Goal: Task Accomplishment & Management: Use online tool/utility

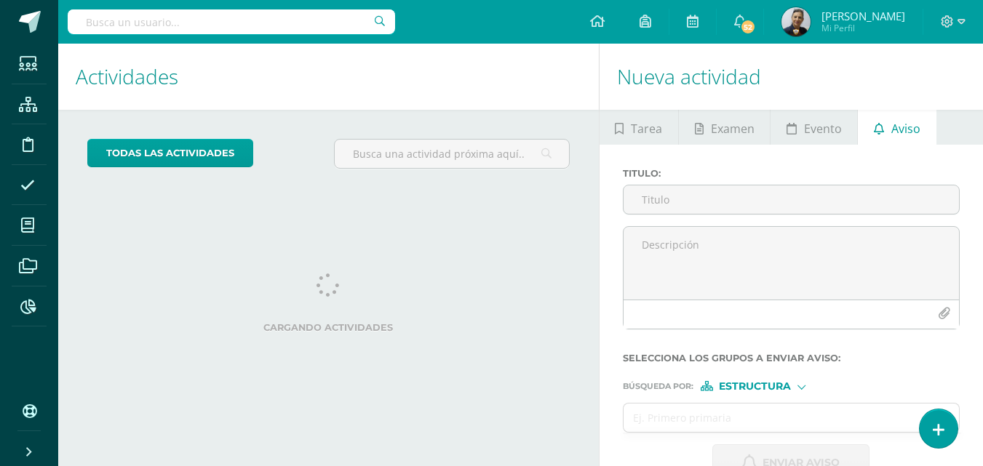
scroll to position [39, 0]
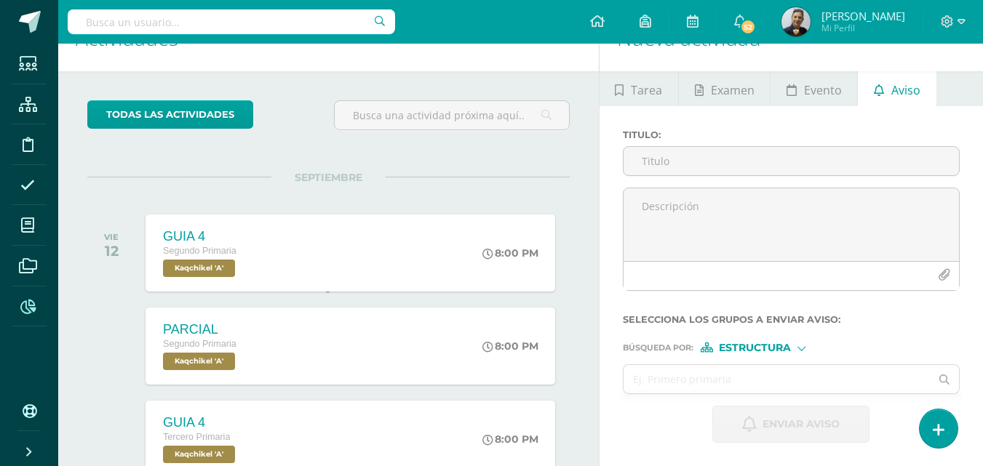
click at [25, 306] on icon at bounding box center [27, 307] width 15 height 15
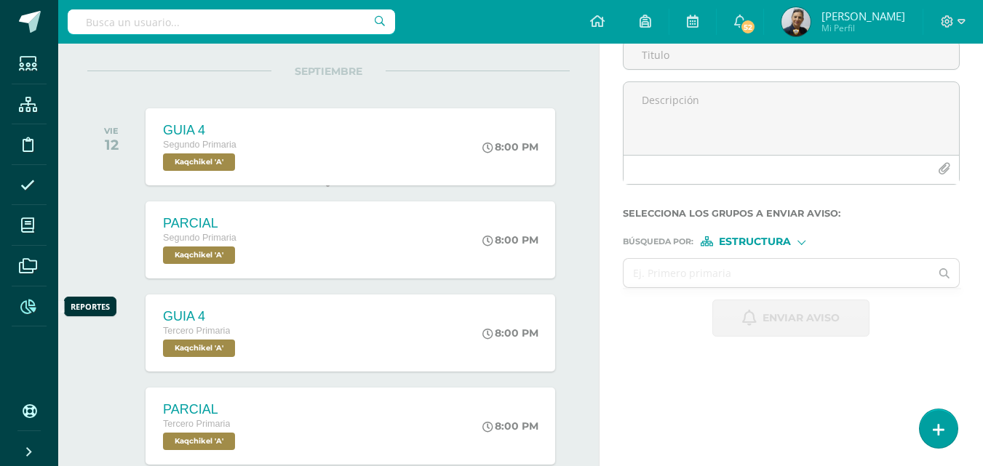
scroll to position [0, 0]
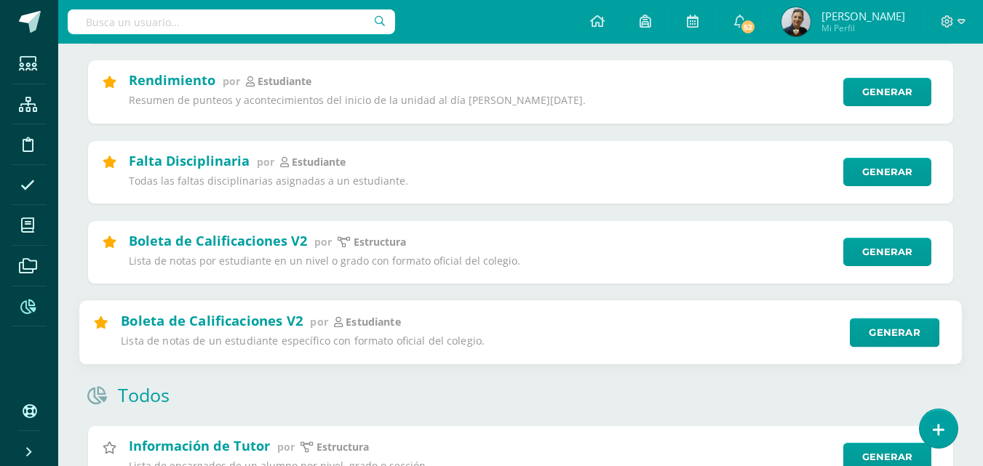
scroll to position [728, 0]
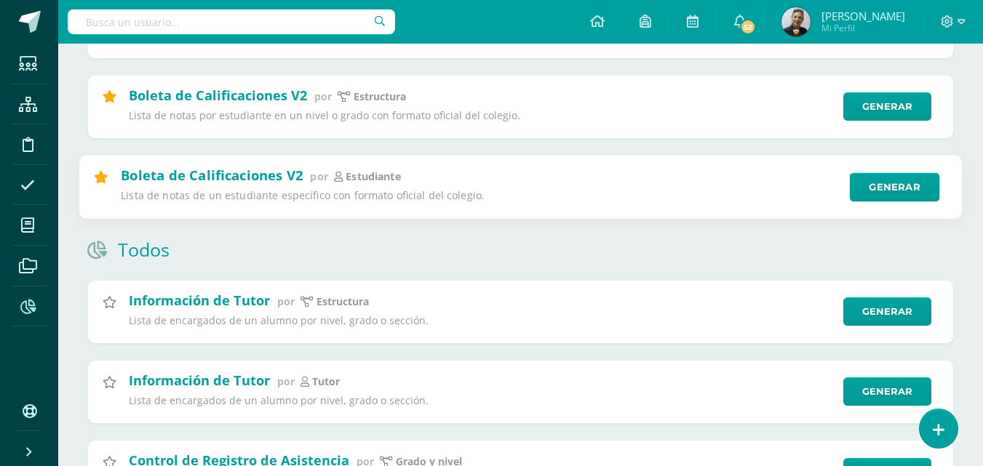
click at [338, 185] on div "Boleta de Calificaciones V2 por estudiante Lista de notas de un estudiante espe…" at bounding box center [480, 186] width 719 height 41
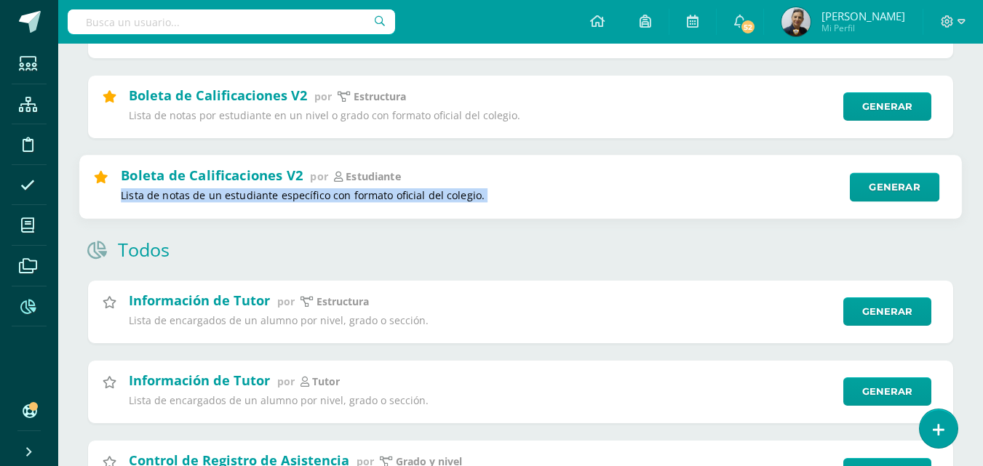
click at [338, 185] on div "Boleta de Calificaciones V2 por estudiante Lista de notas de un estudiante espe…" at bounding box center [480, 186] width 719 height 41
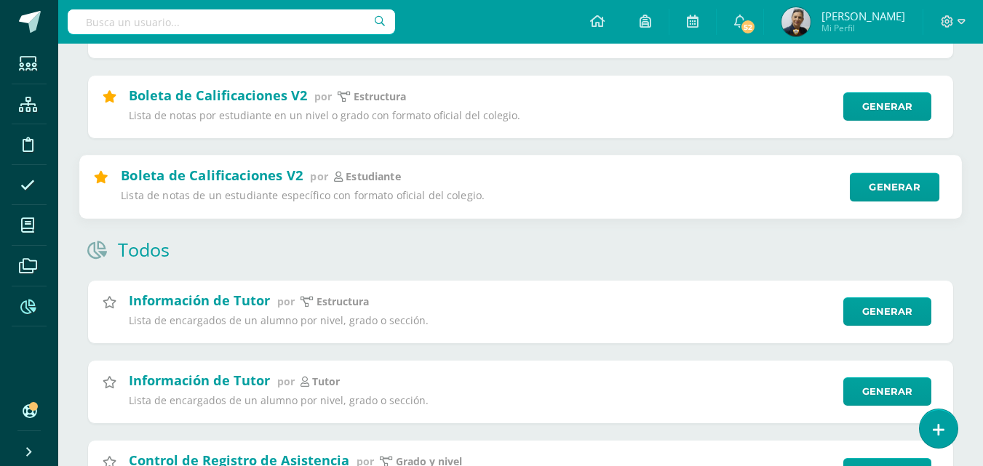
click at [338, 178] on icon at bounding box center [338, 177] width 9 height 10
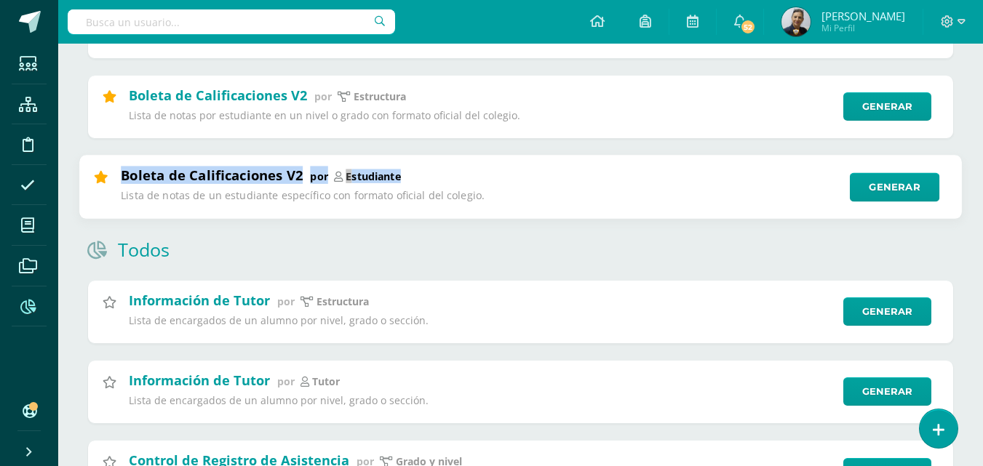
click at [338, 178] on icon at bounding box center [338, 177] width 9 height 10
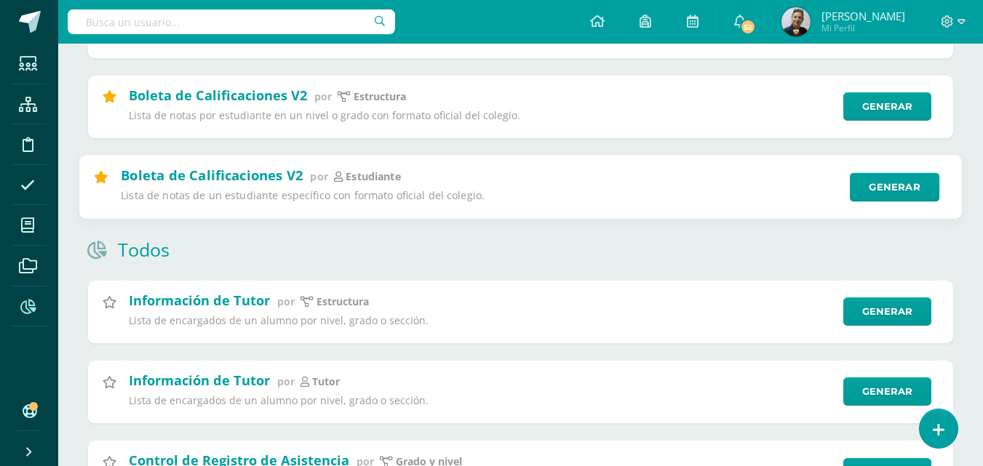
click at [512, 197] on p "Lista de notas de un estudiante específico con formato oficial del colegio." at bounding box center [480, 196] width 719 height 14
click at [907, 188] on link "Generar" at bounding box center [895, 186] width 90 height 29
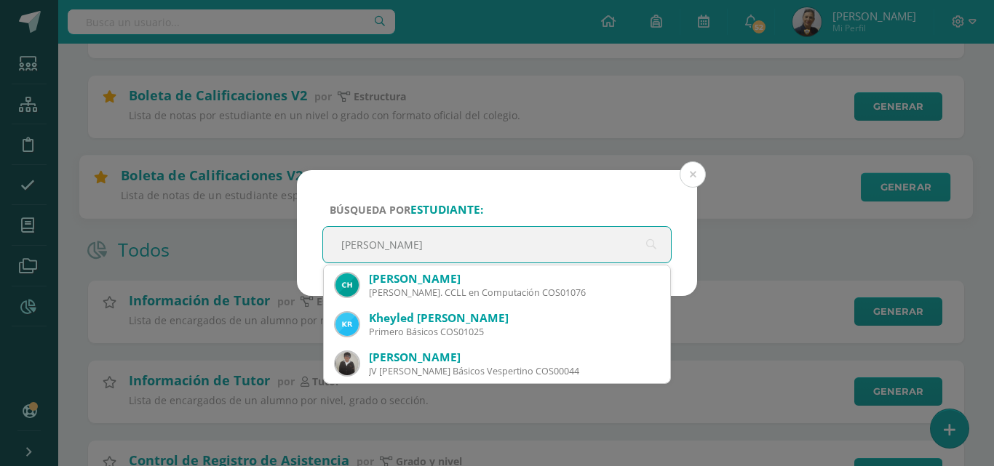
type input "Ian david tinti"
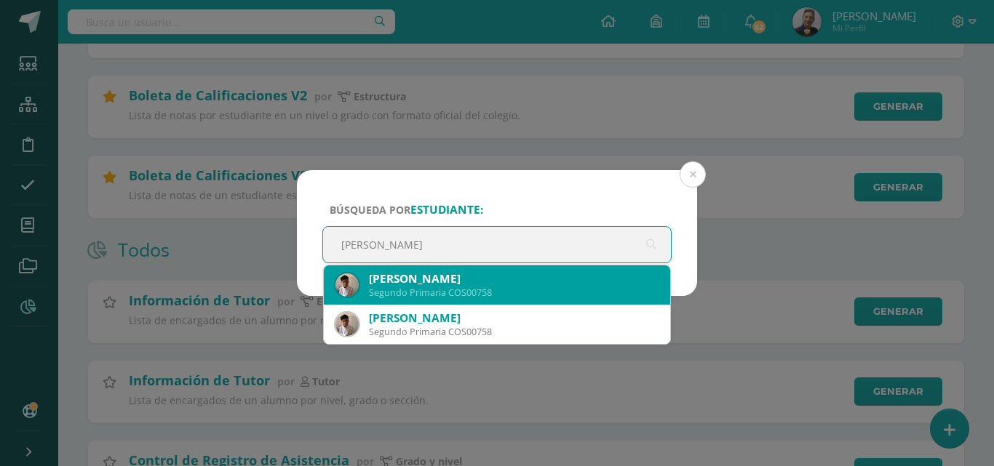
click at [482, 277] on div "Ian David Aldana Tinti" at bounding box center [514, 278] width 290 height 15
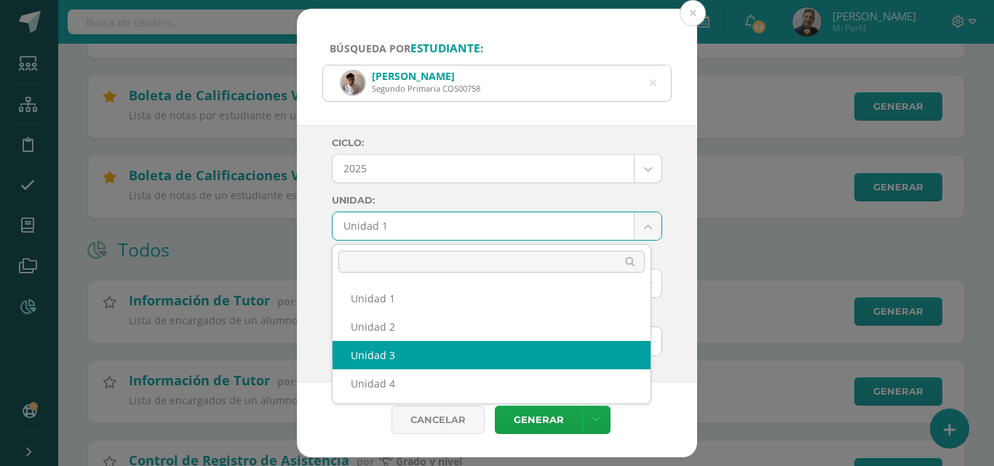
select select "Unidad 3"
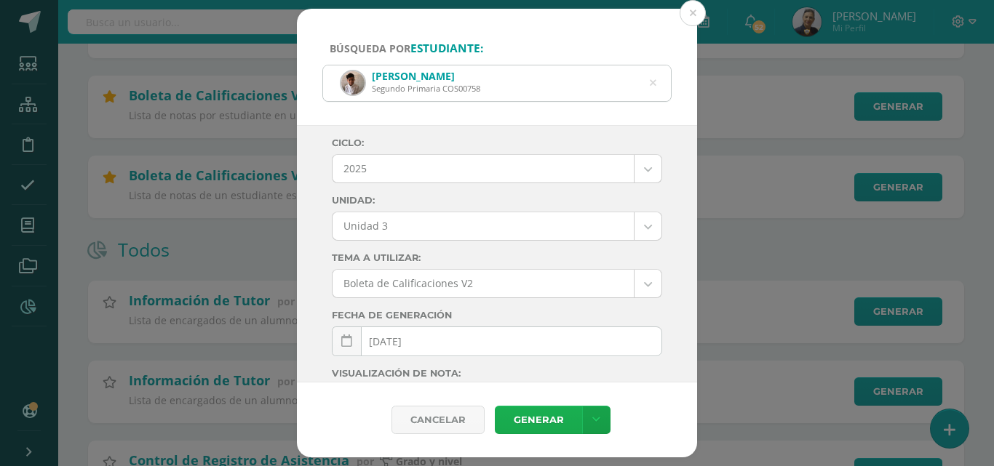
click at [539, 420] on link "Generar" at bounding box center [538, 420] width 87 height 28
click at [692, 10] on button at bounding box center [693, 13] width 26 height 26
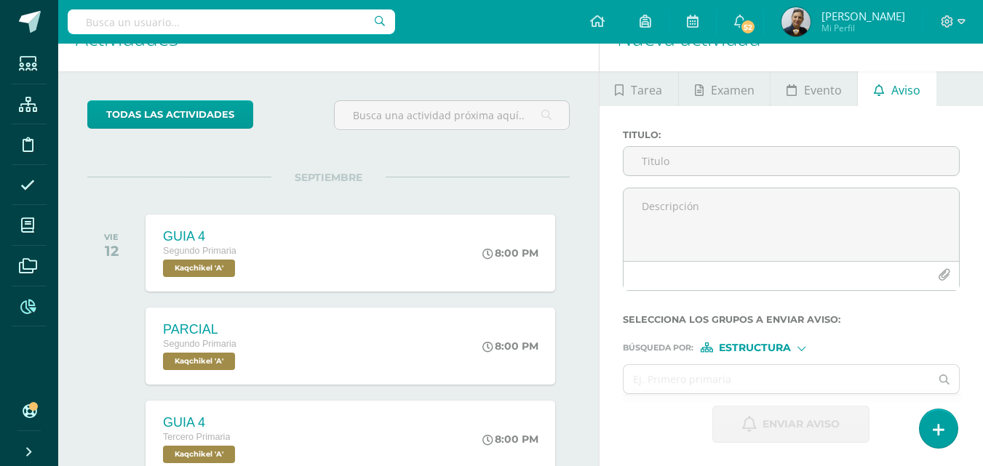
click at [29, 301] on icon at bounding box center [27, 307] width 15 height 15
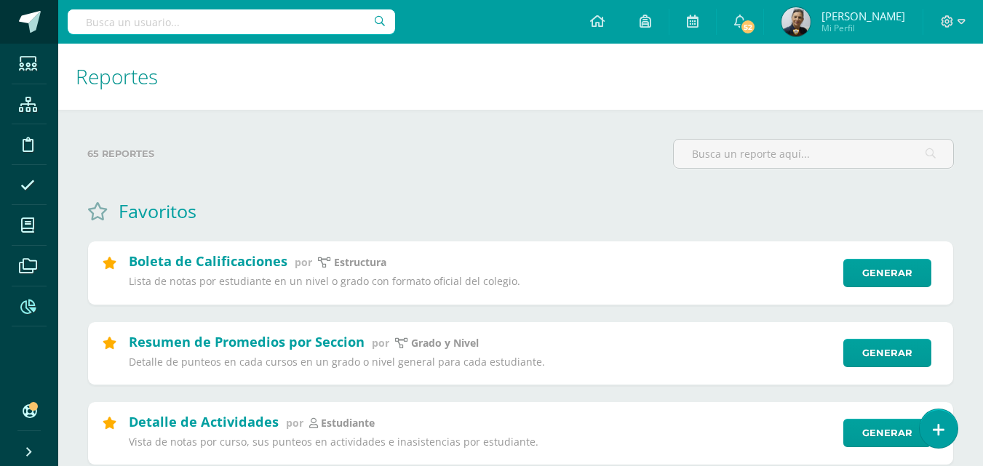
click at [32, 17] on span at bounding box center [30, 22] width 22 height 22
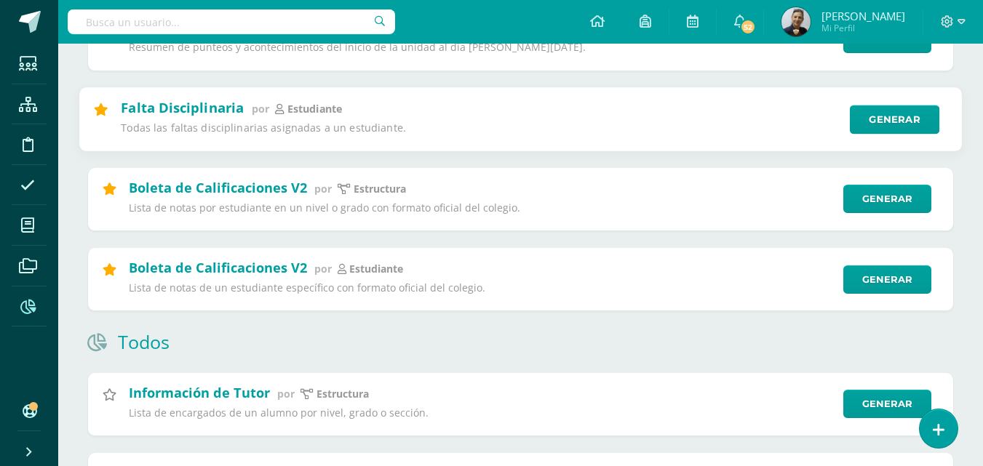
scroll to position [655, 0]
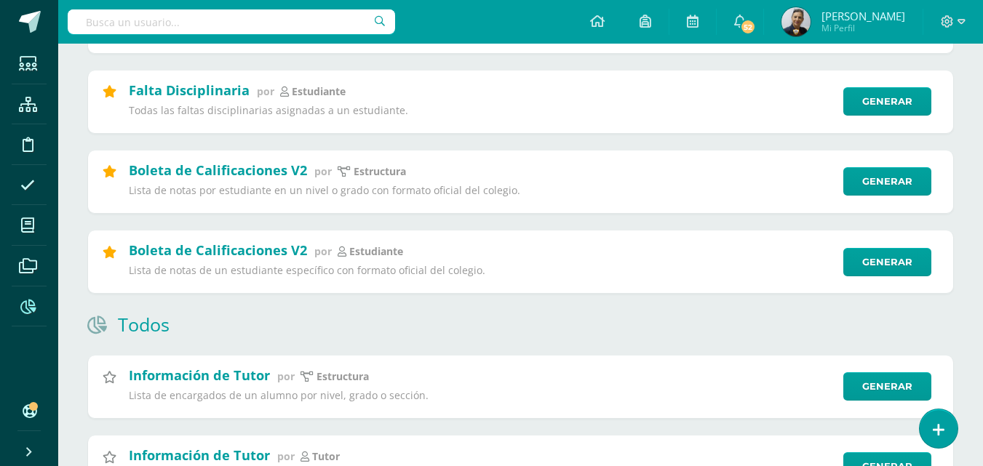
scroll to position [728, 0]
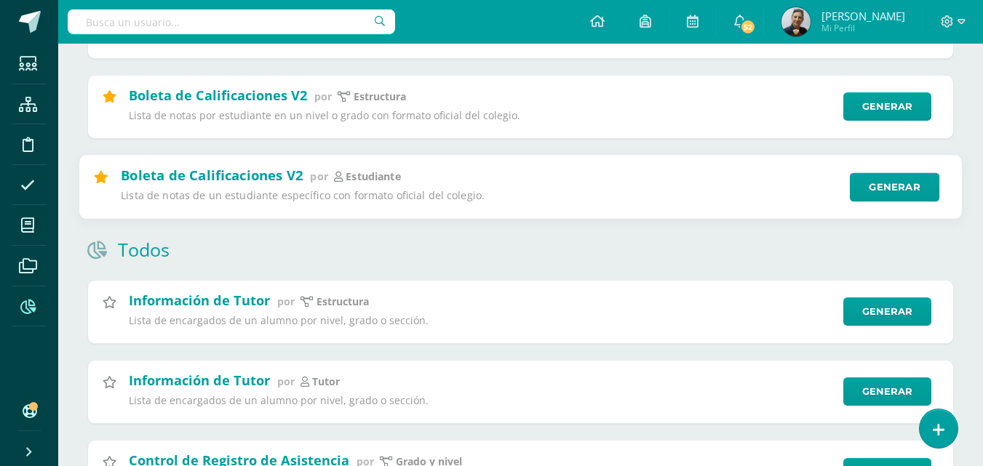
click at [349, 195] on p "Lista de notas de un estudiante específico con formato oficial del colegio." at bounding box center [480, 196] width 719 height 14
click at [888, 194] on link "Generar" at bounding box center [895, 186] width 90 height 29
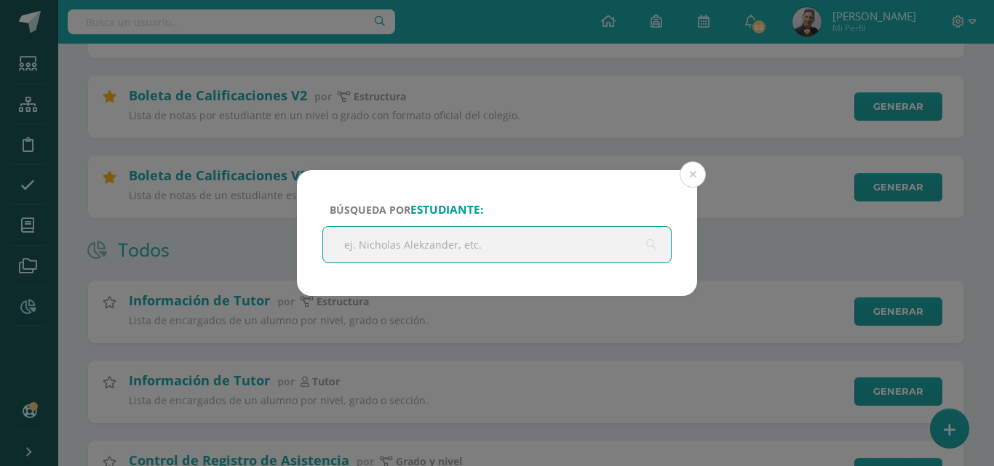
click at [402, 244] on input "text" at bounding box center [497, 245] width 348 height 36
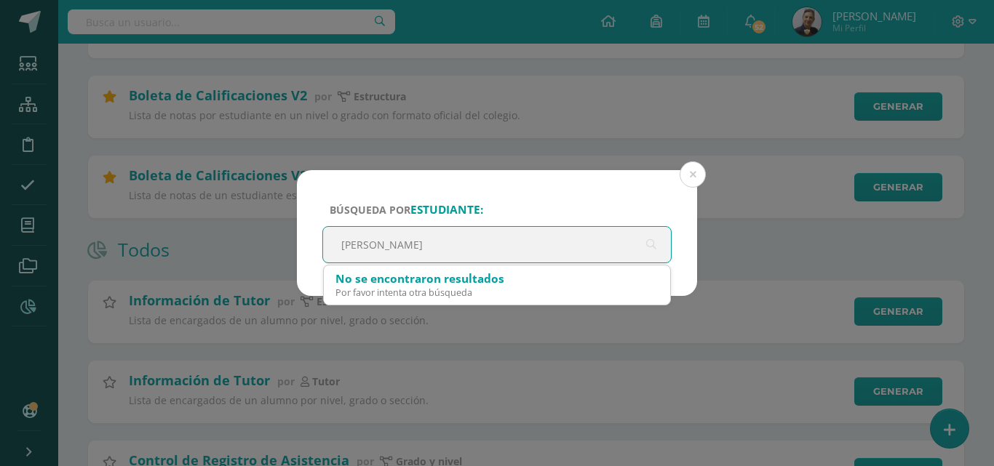
type input "ian david"
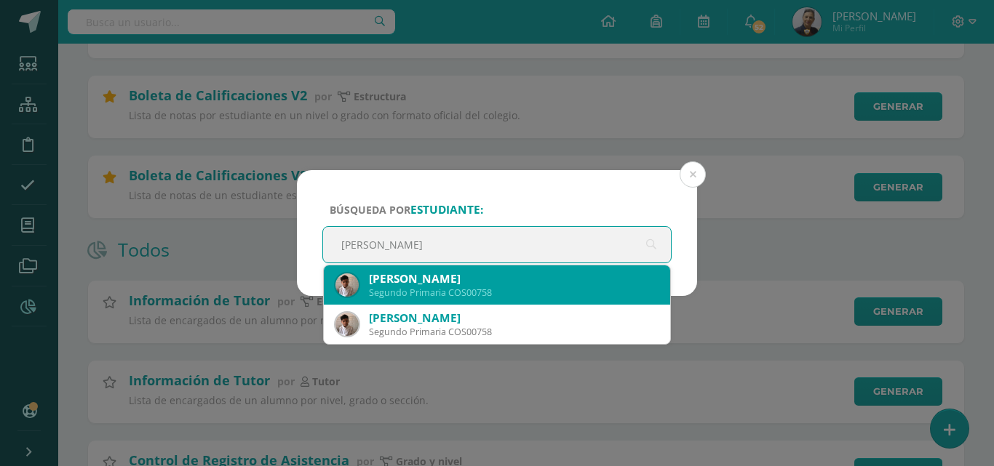
click at [450, 282] on div "Ian David Aldana Tinti" at bounding box center [514, 278] width 290 height 15
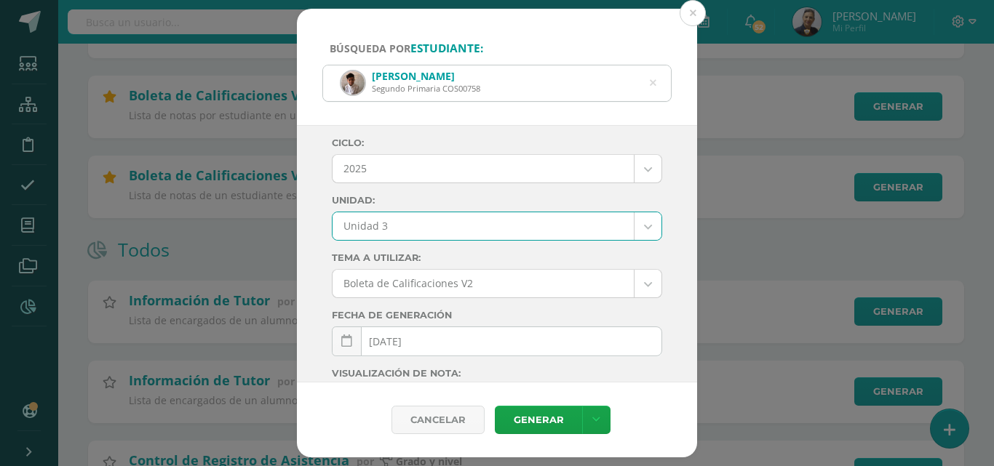
select select "Unidad 3"
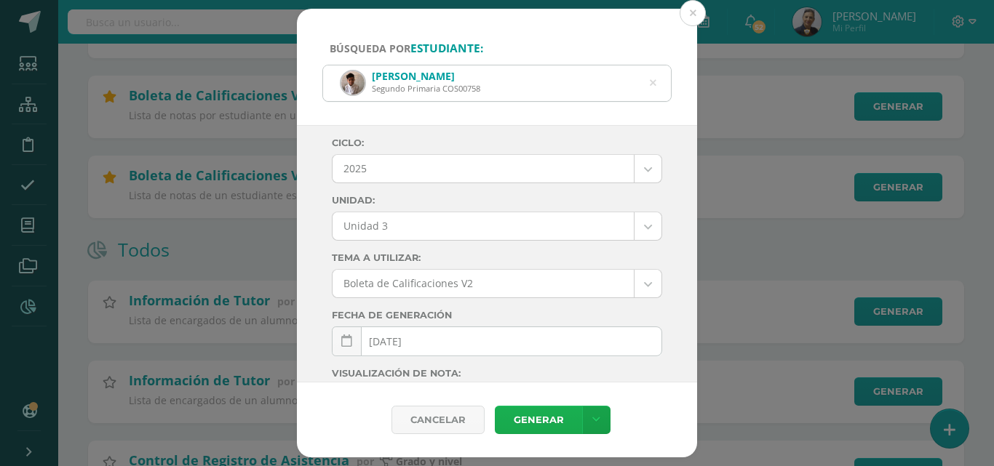
click at [539, 422] on link "Generar" at bounding box center [538, 420] width 87 height 28
click at [696, 17] on button at bounding box center [693, 13] width 26 height 26
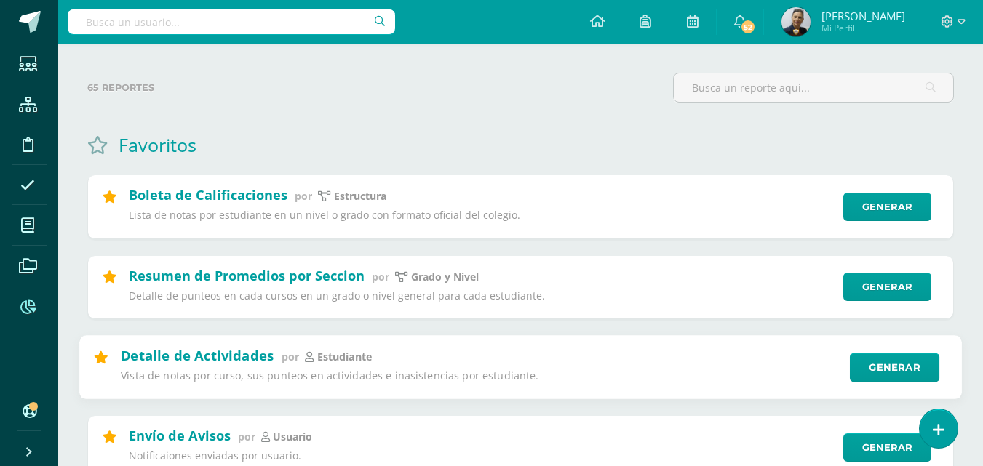
scroll to position [0, 0]
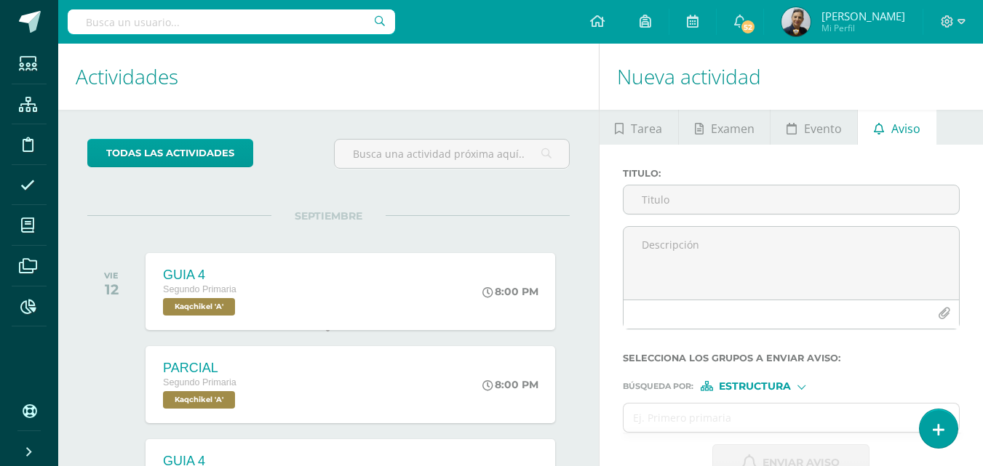
scroll to position [39, 0]
